Goal: Obtain resource: Download file/media

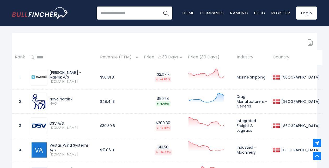
click at [134, 56] on span "Revenue (TTM)" at bounding box center [117, 57] width 34 height 8
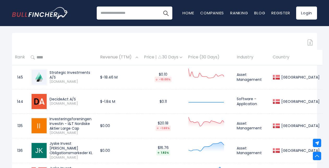
click at [134, 56] on span "Revenue (TTM)" at bounding box center [117, 57] width 34 height 8
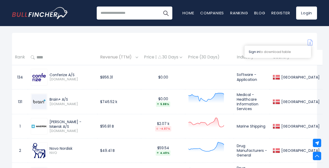
click at [255, 52] on link "Sign in" at bounding box center [254, 51] width 11 height 5
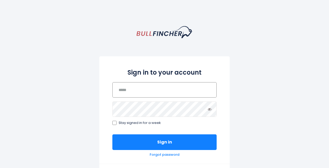
click at [121, 97] on input "email" at bounding box center [165, 89] width 104 height 15
click at [132, 92] on input "email" at bounding box center [165, 89] width 104 height 15
type input "**********"
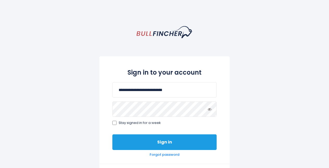
click at [157, 145] on button "Sign in" at bounding box center [165, 142] width 104 height 16
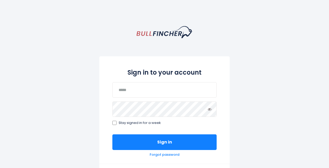
click at [140, 99] on div "Sign in to your account Stay signed in for a week Sign in Forgot password" at bounding box center [164, 110] width 131 height 108
click at [142, 91] on input "email" at bounding box center [165, 89] width 104 height 15
click at [156, 87] on input "**********" at bounding box center [165, 89] width 104 height 15
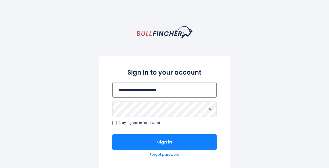
type input "**********"
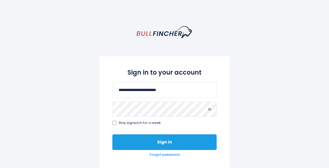
click at [165, 140] on button "Sign in" at bounding box center [165, 142] width 104 height 16
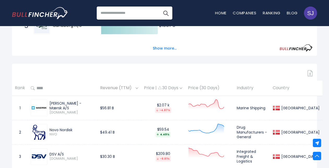
scroll to position [194, 0]
click at [310, 70] on img at bounding box center [310, 73] width 5 height 6
click at [312, 74] on img at bounding box center [310, 73] width 5 height 6
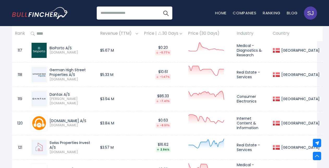
scroll to position [3070, 0]
